Goal: Task Accomplishment & Management: Manage account settings

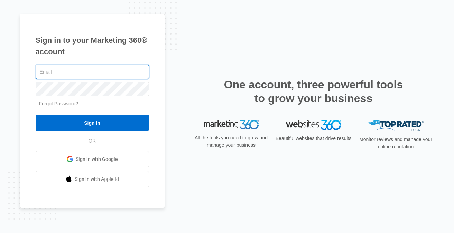
type input "kate.wi@theclothoption.org"
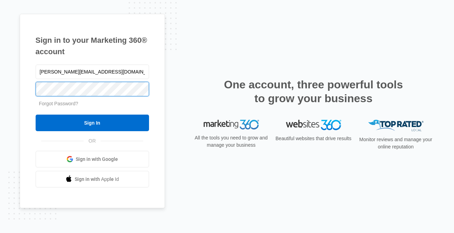
click at [92, 123] on input "Sign In" at bounding box center [92, 123] width 113 height 17
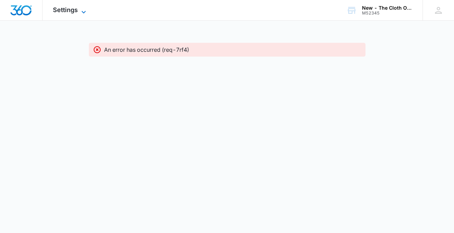
click at [82, 14] on icon at bounding box center [83, 12] width 8 height 8
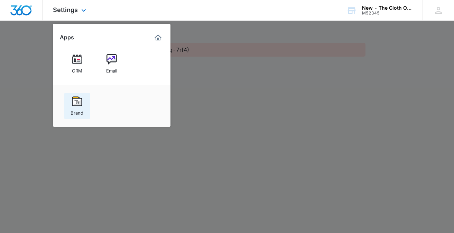
click at [81, 108] on div "Brand" at bounding box center [76, 111] width 13 height 9
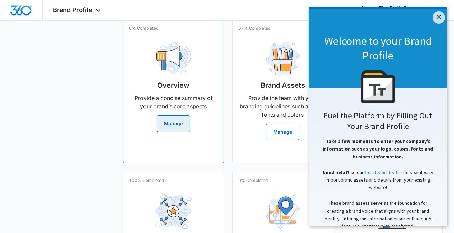
scroll to position [167, 0]
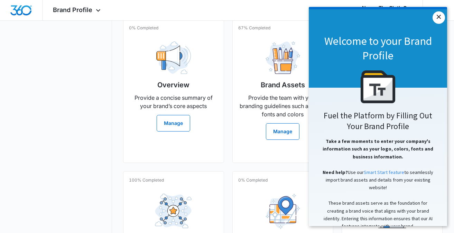
click at [438, 17] on link "×" at bounding box center [438, 17] width 12 height 12
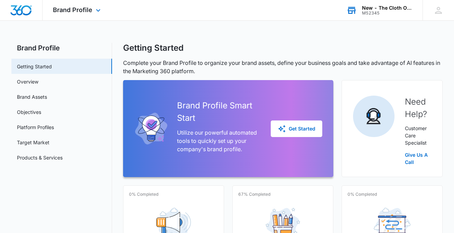
scroll to position [0, 0]
